Goal: Download file/media

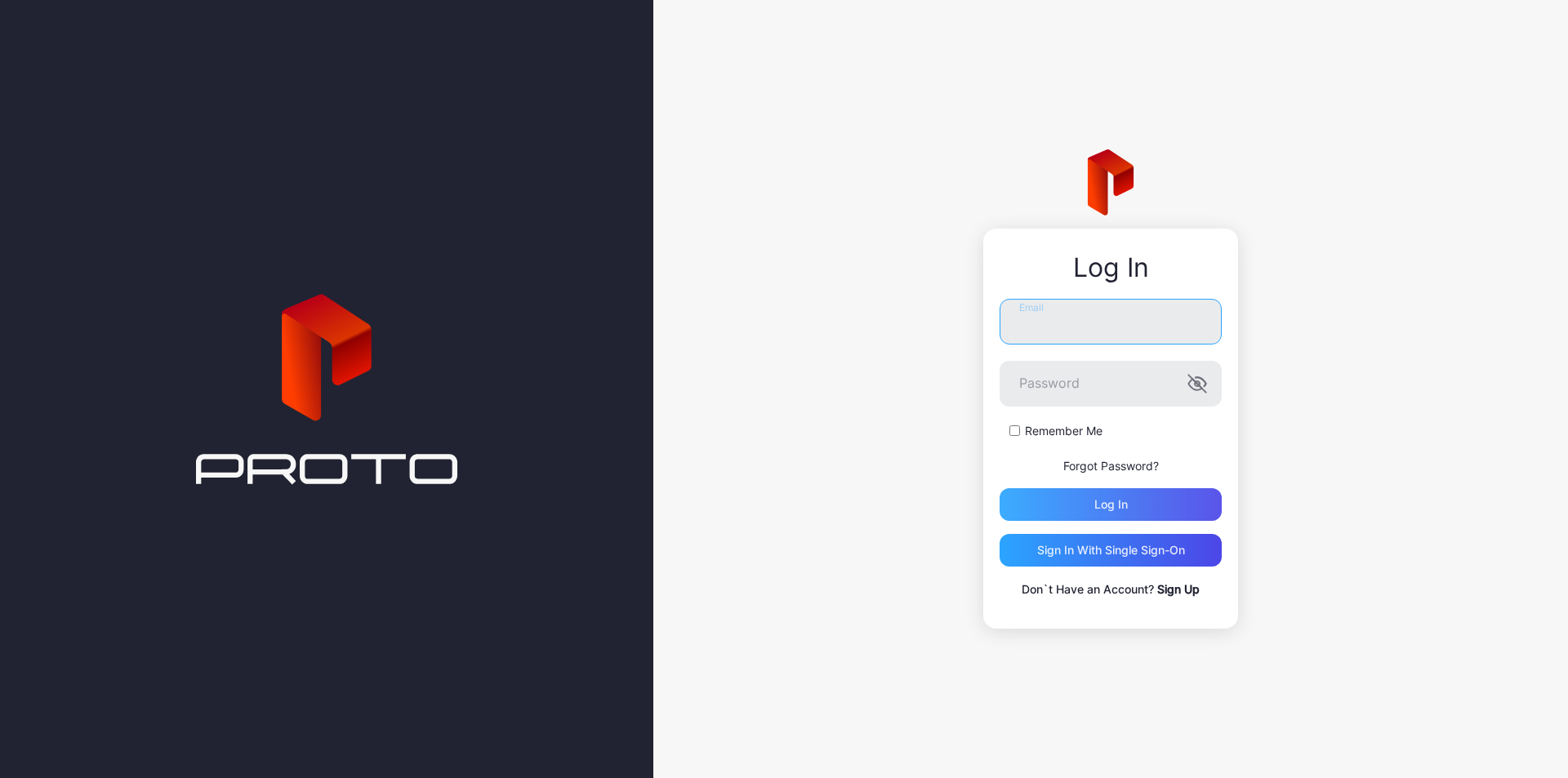
type input "**********"
click at [1121, 491] on div "Log in" at bounding box center [1111, 505] width 223 height 33
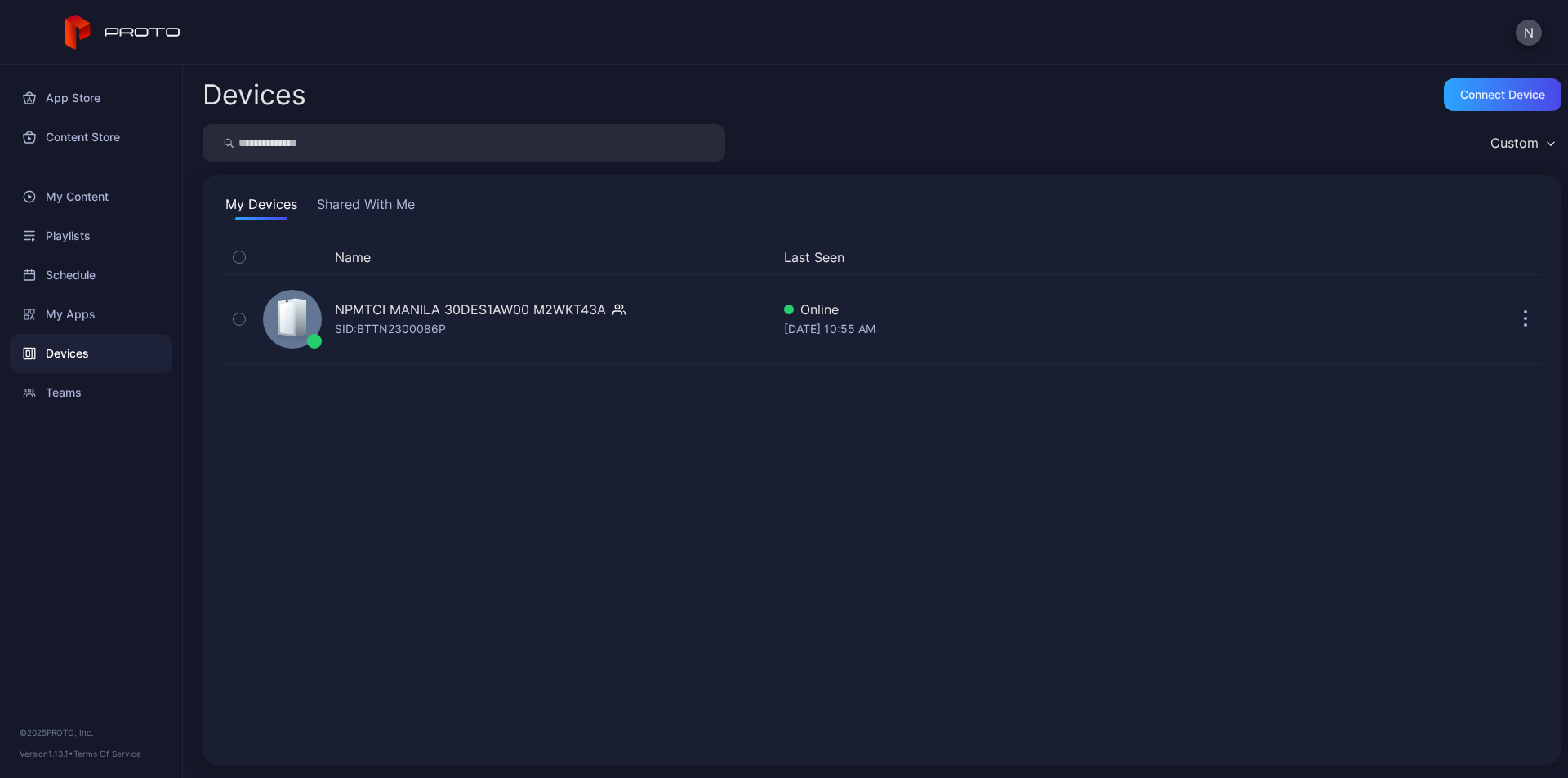
click at [353, 198] on button "Shared With Me" at bounding box center [366, 208] width 104 height 26
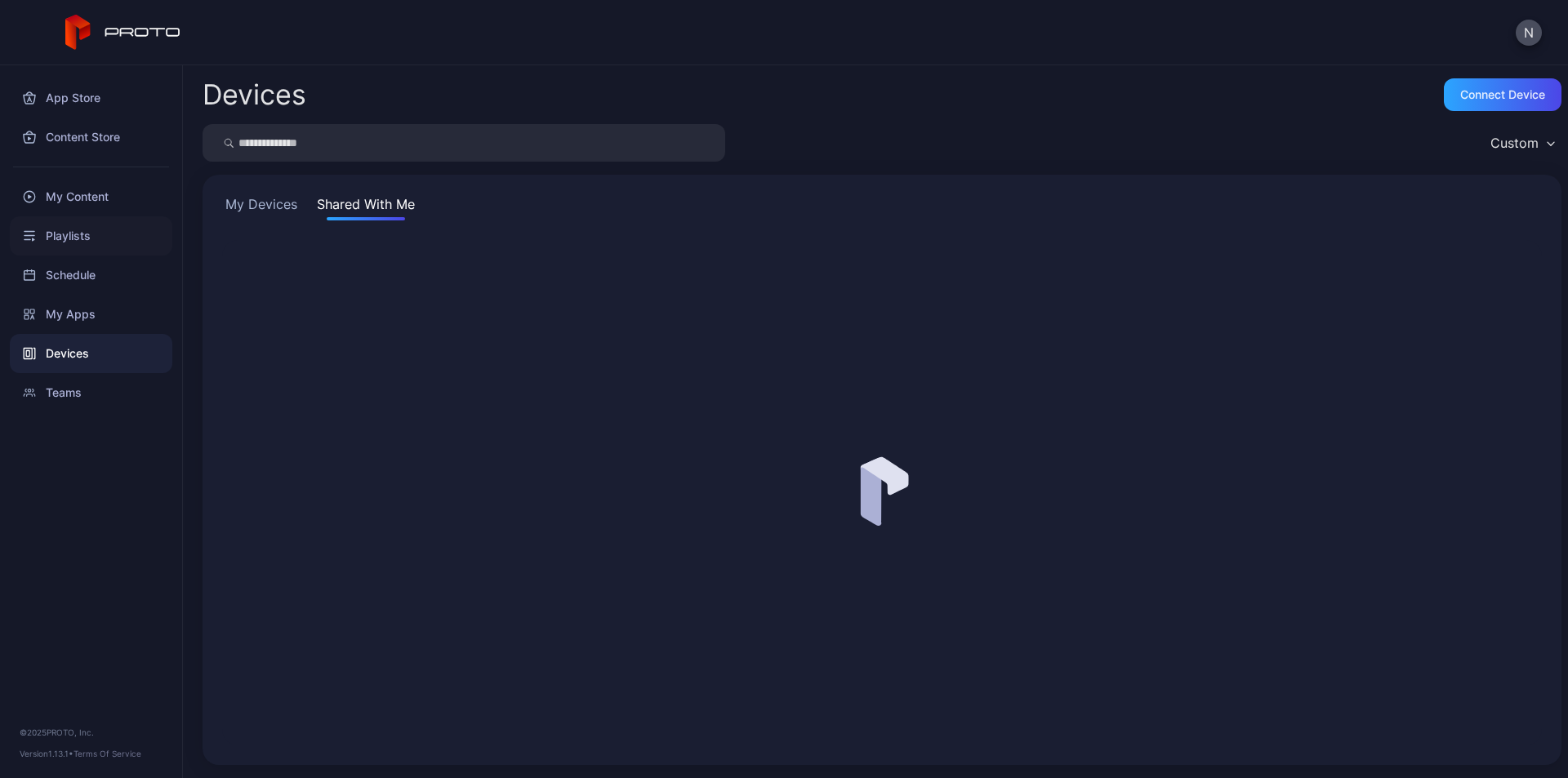
click at [106, 231] on div "Playlists" at bounding box center [91, 235] width 163 height 39
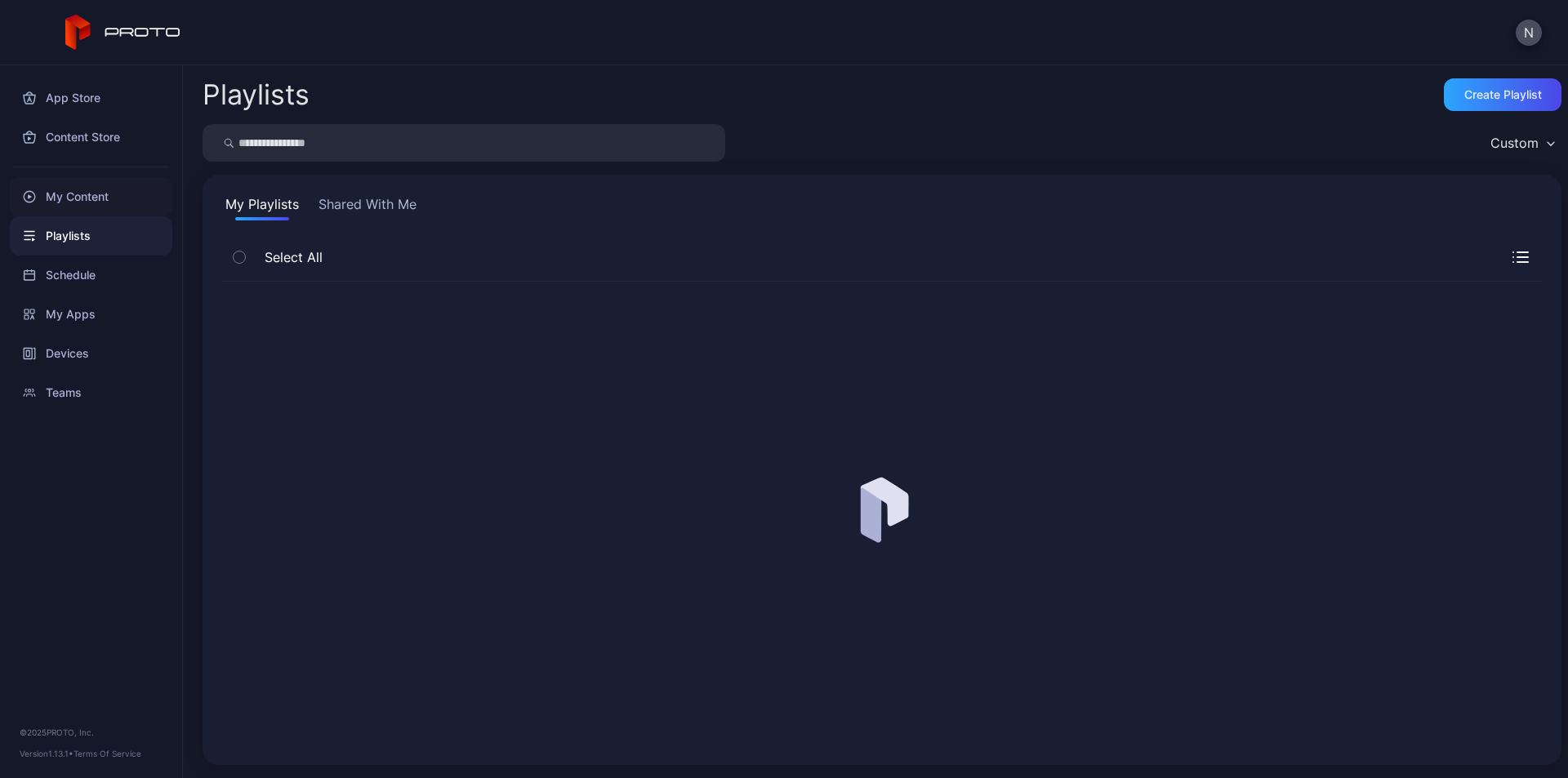
click at [96, 193] on div "My Content" at bounding box center [91, 196] width 163 height 39
click at [586, 438] on div at bounding box center [881, 513] width 1346 height 490
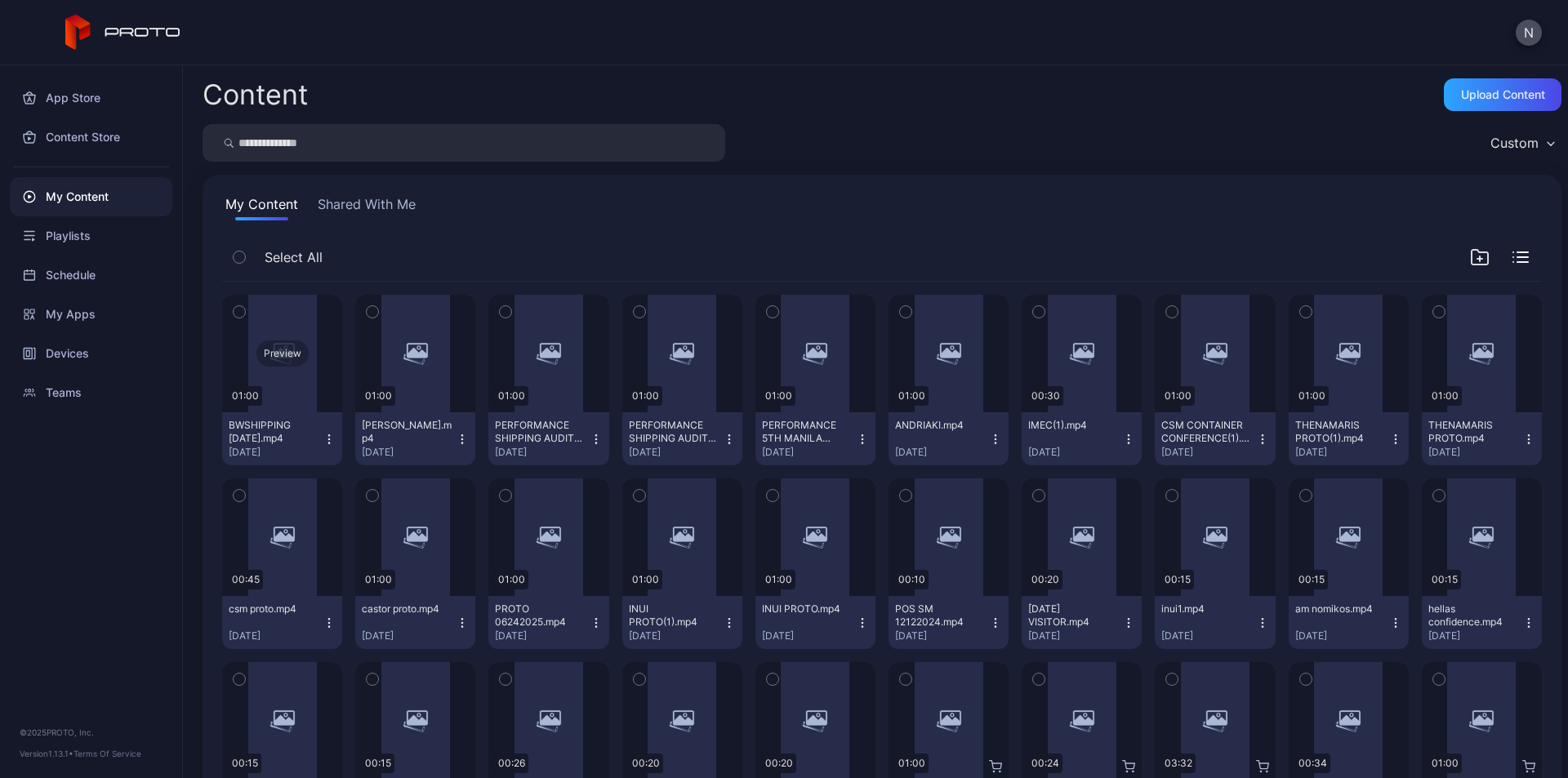
click at [289, 351] on div "Preview" at bounding box center [282, 354] width 53 height 26
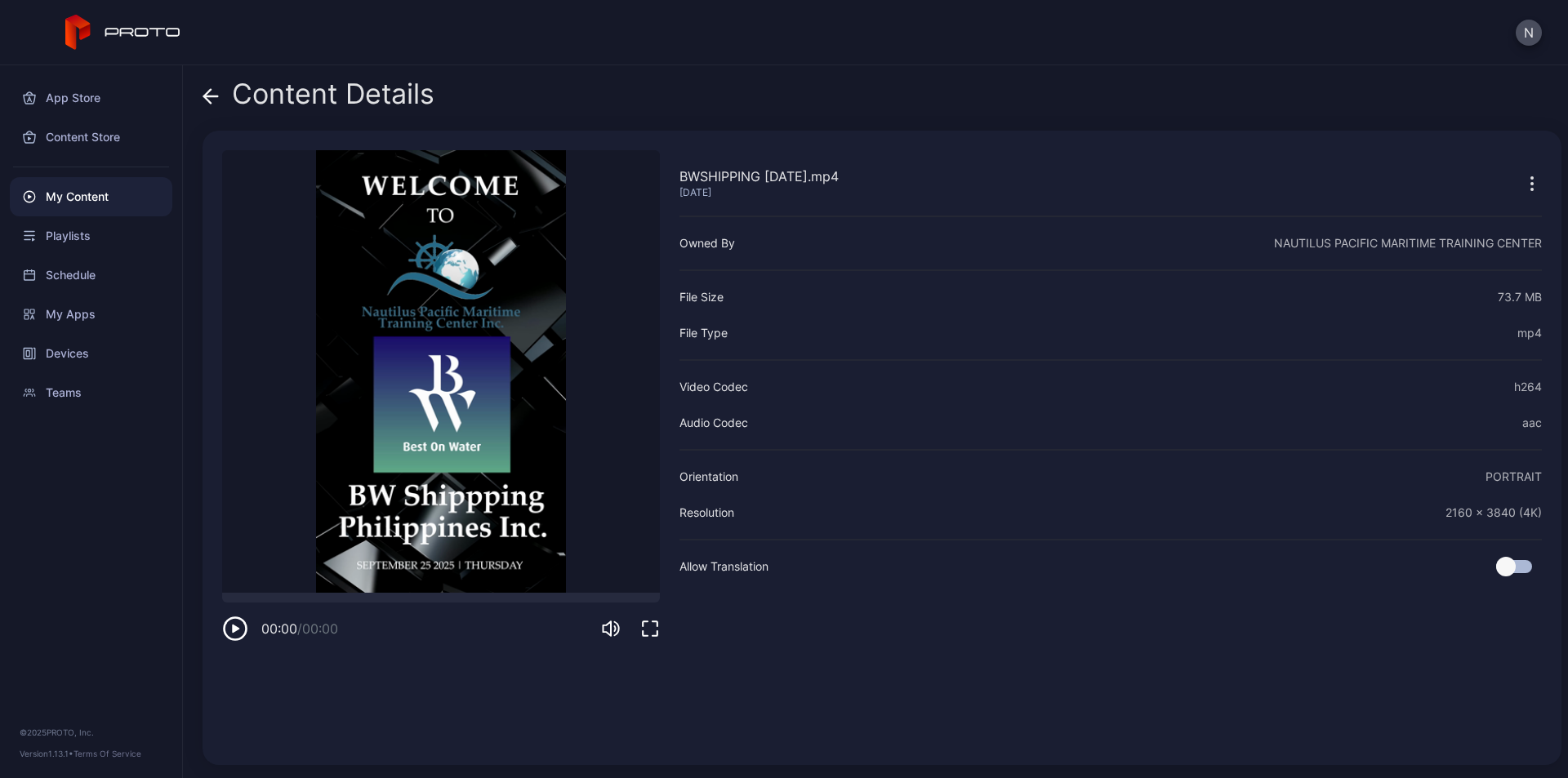
click at [1522, 183] on icon "button" at bounding box center [1532, 184] width 20 height 20
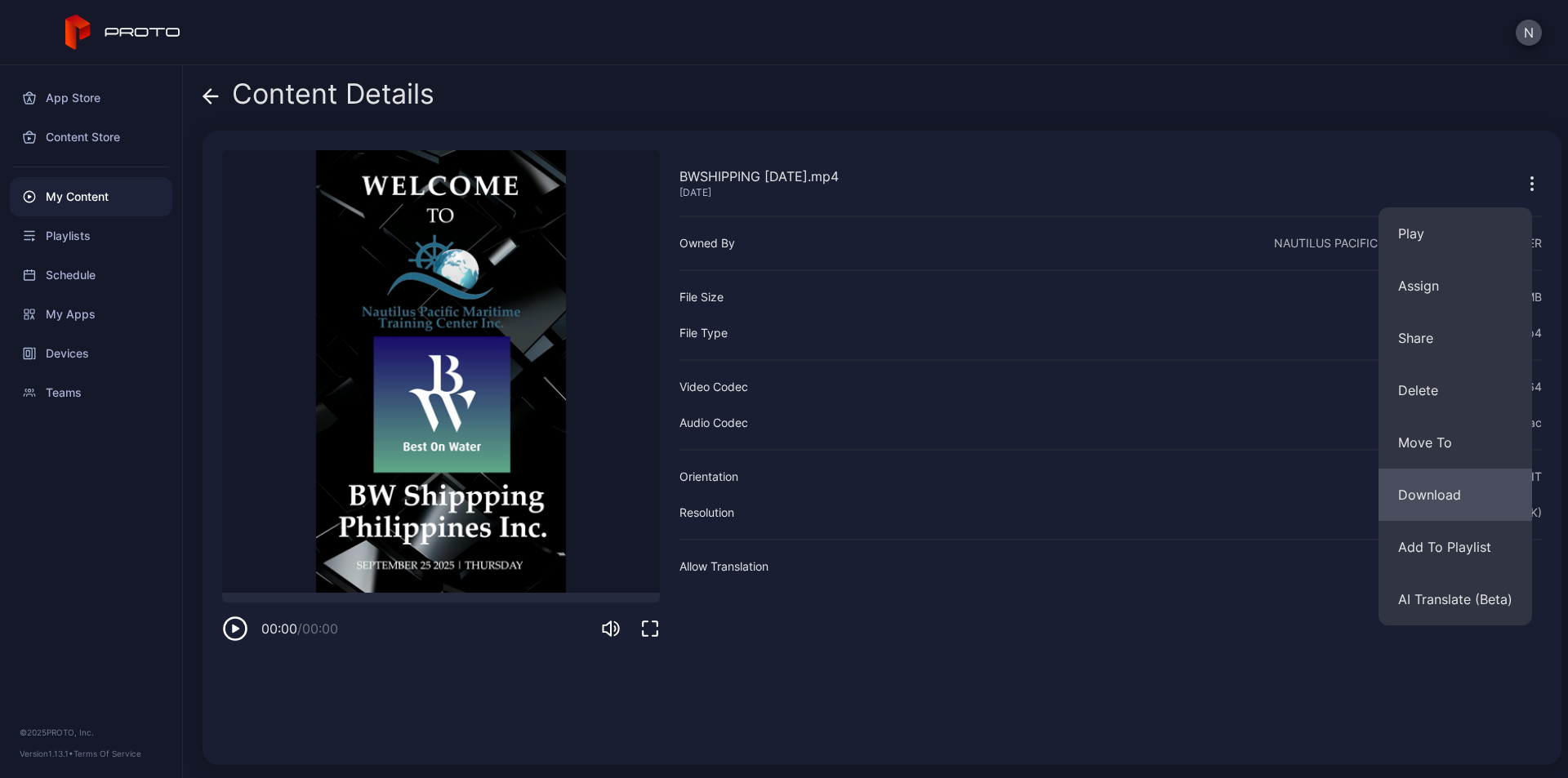
click at [1451, 498] on button "Download" at bounding box center [1456, 495] width 154 height 53
